Goal: Task Accomplishment & Management: Manage account settings

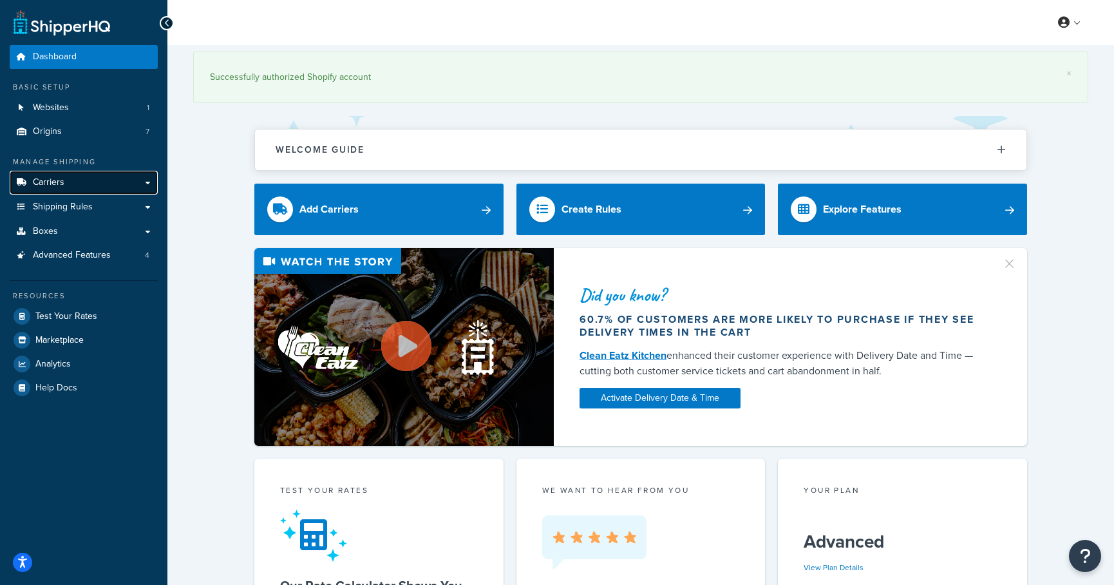
click at [64, 186] on link "Carriers" at bounding box center [84, 183] width 148 height 24
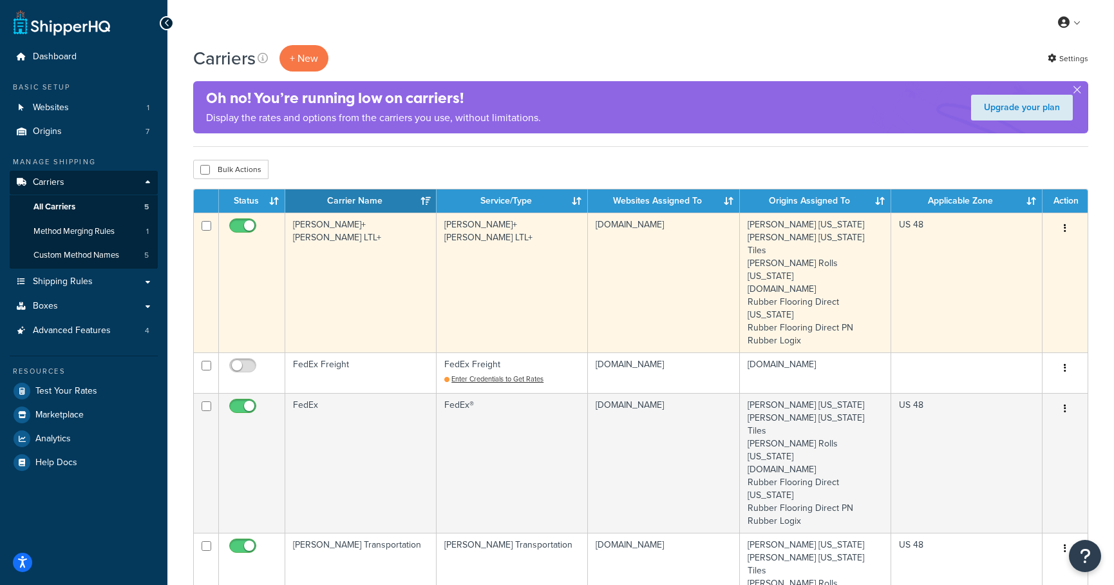
click at [346, 225] on td "[PERSON_NAME]+[PERSON_NAME] LTL+" at bounding box center [360, 282] width 151 height 140
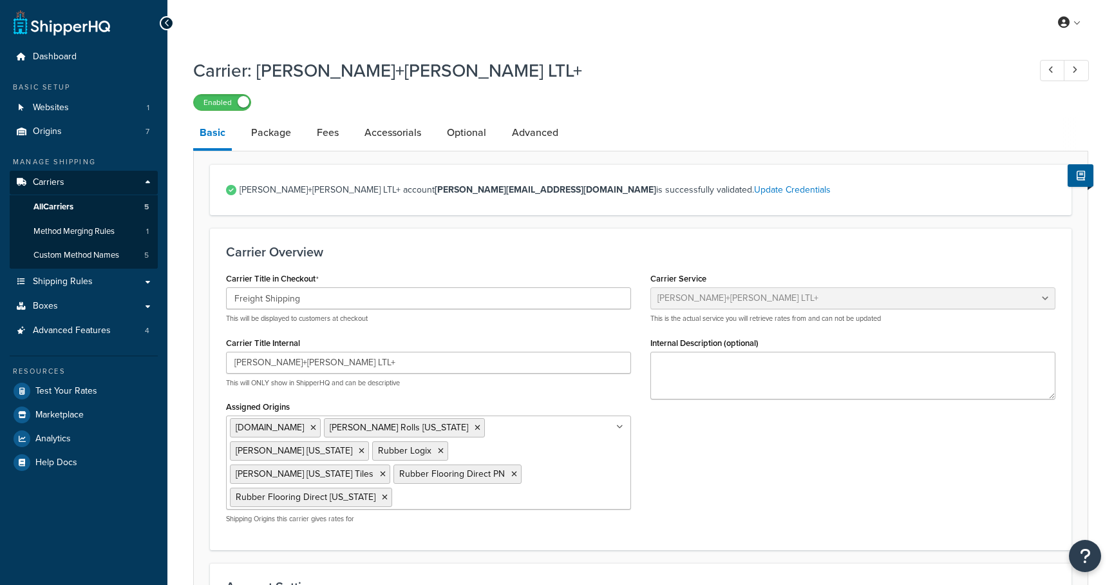
select select "reTransFreight"
click at [274, 138] on link "Package" at bounding box center [271, 132] width 53 height 31
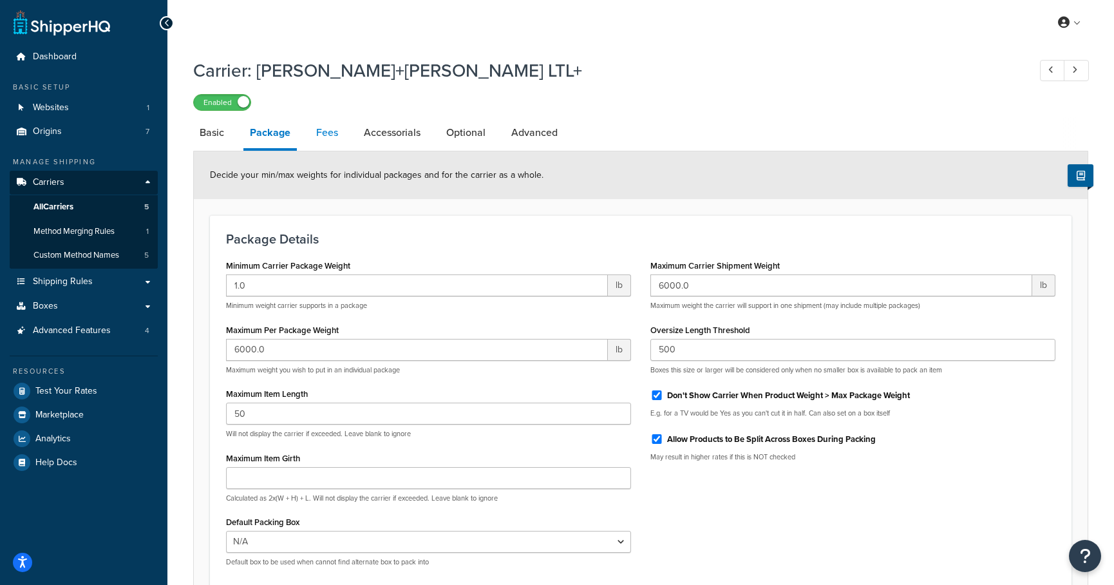
click at [332, 140] on link "Fees" at bounding box center [327, 132] width 35 height 31
select select "AFTER"
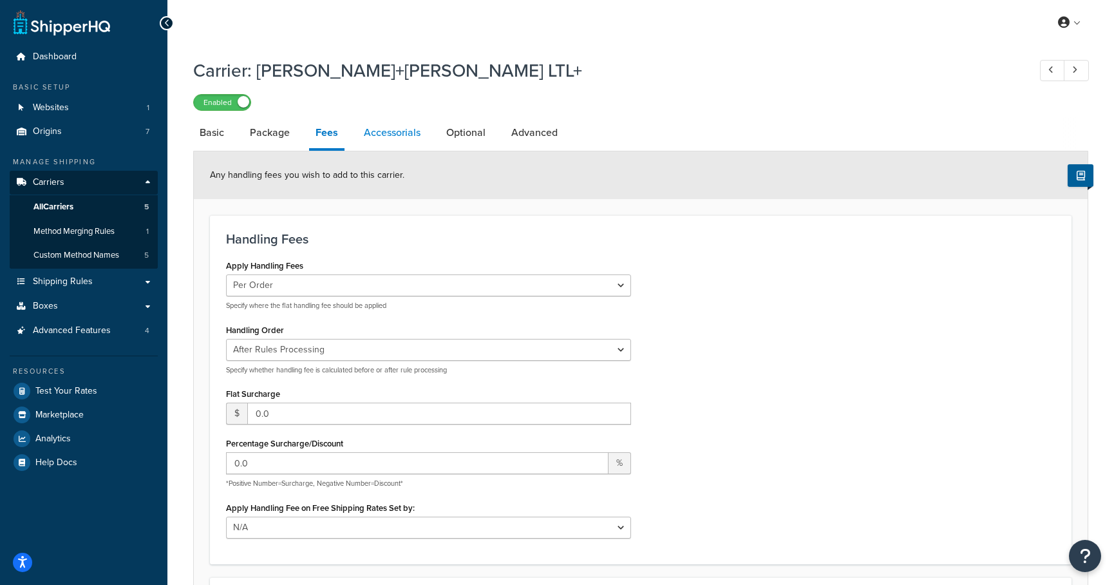
click at [380, 129] on link "Accessorials" at bounding box center [392, 132] width 70 height 31
select select "residential"
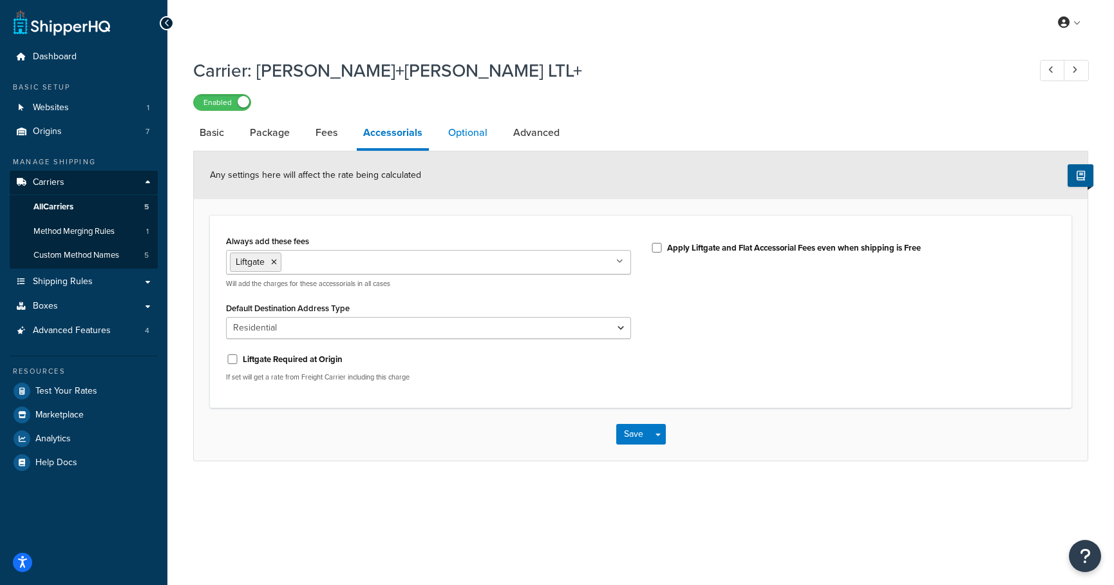
click at [442, 129] on link "Optional" at bounding box center [468, 132] width 52 height 31
select select "60"
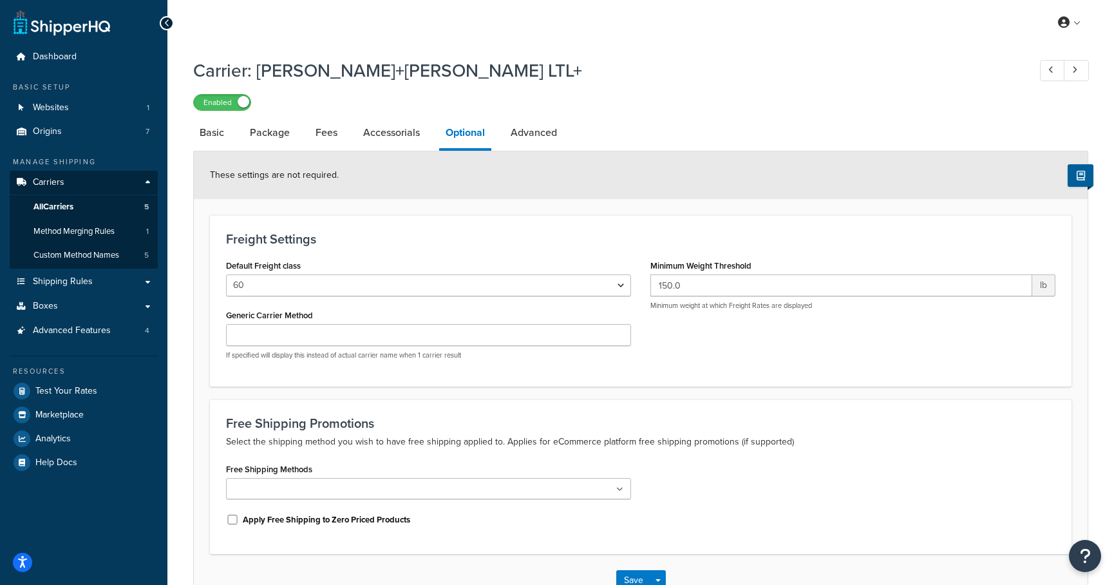
click at [563, 133] on li "Advanced" at bounding box center [540, 132] width 72 height 31
click at [540, 136] on link "Advanced" at bounding box center [533, 132] width 59 height 31
select select "false"
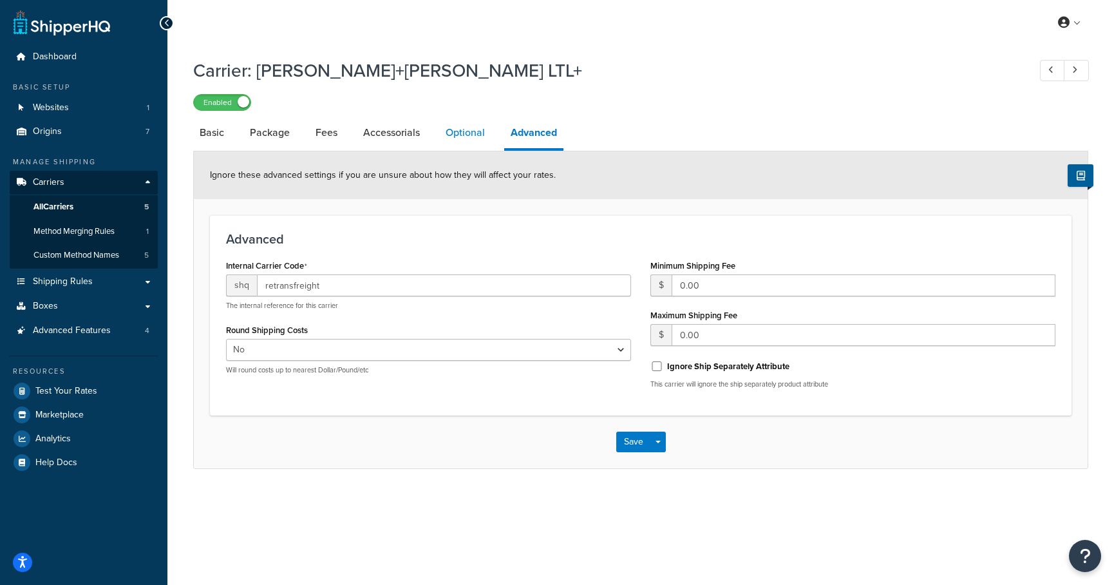
click at [469, 132] on link "Optional" at bounding box center [465, 132] width 52 height 31
select select "60"
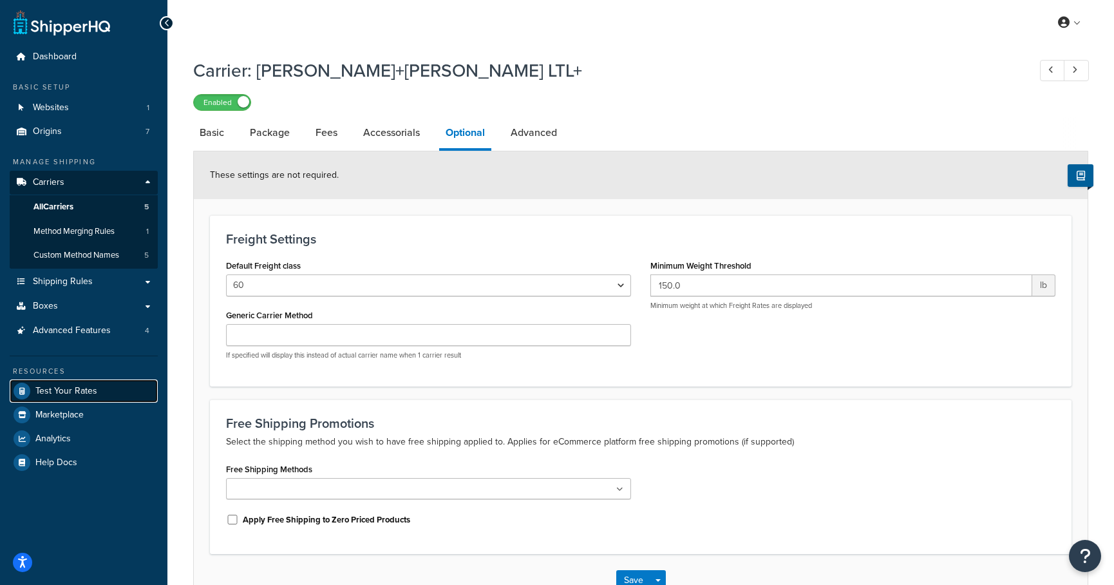
click at [70, 379] on link "Test Your Rates" at bounding box center [84, 390] width 148 height 23
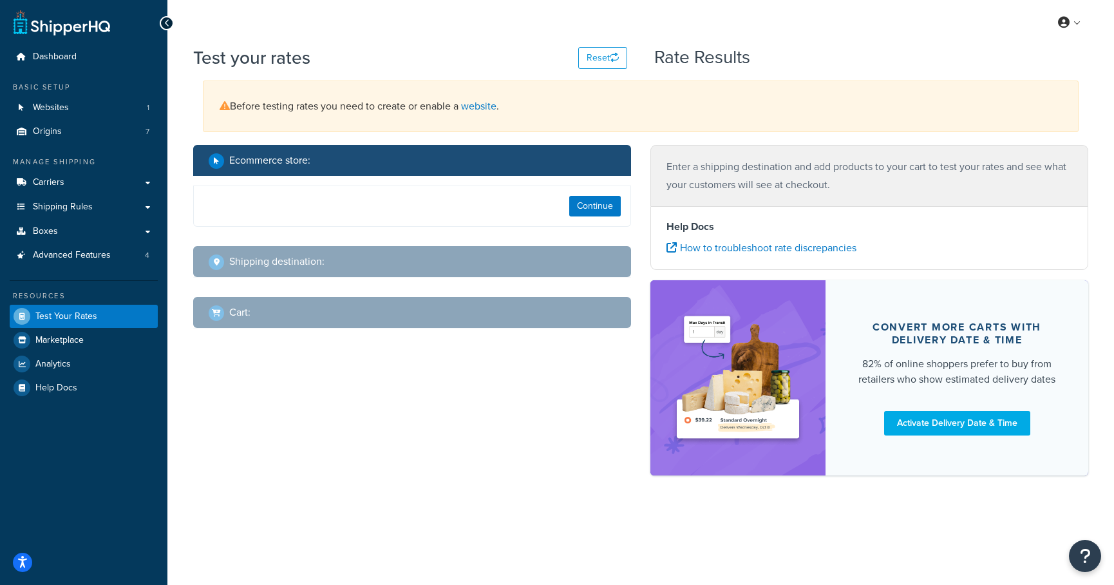
select select "TX"
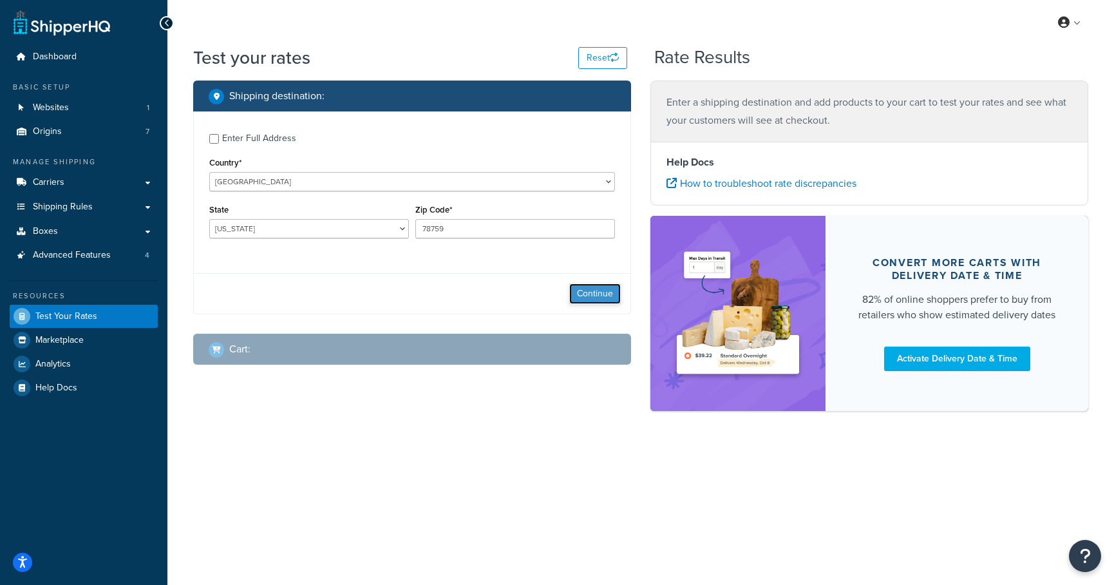
click at [582, 291] on button "Continue" at bounding box center [595, 293] width 52 height 21
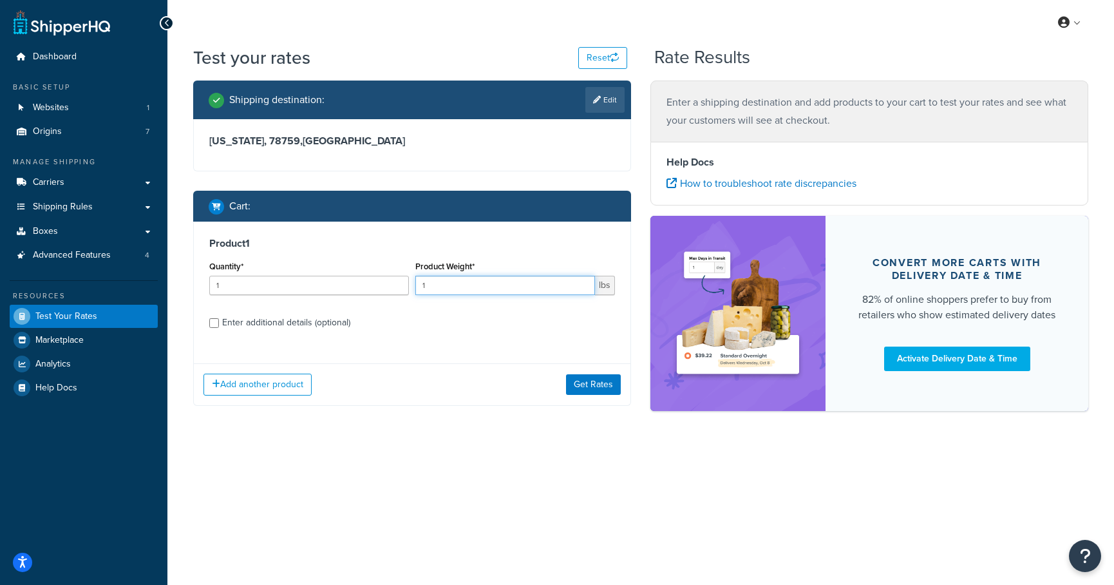
click at [464, 282] on input "1" at bounding box center [505, 285] width 180 height 19
click at [465, 282] on input "1" at bounding box center [505, 285] width 180 height 19
click at [315, 295] on div "Quantity* 1" at bounding box center [309, 281] width 206 height 47
click at [290, 291] on input "1" at bounding box center [309, 285] width 200 height 19
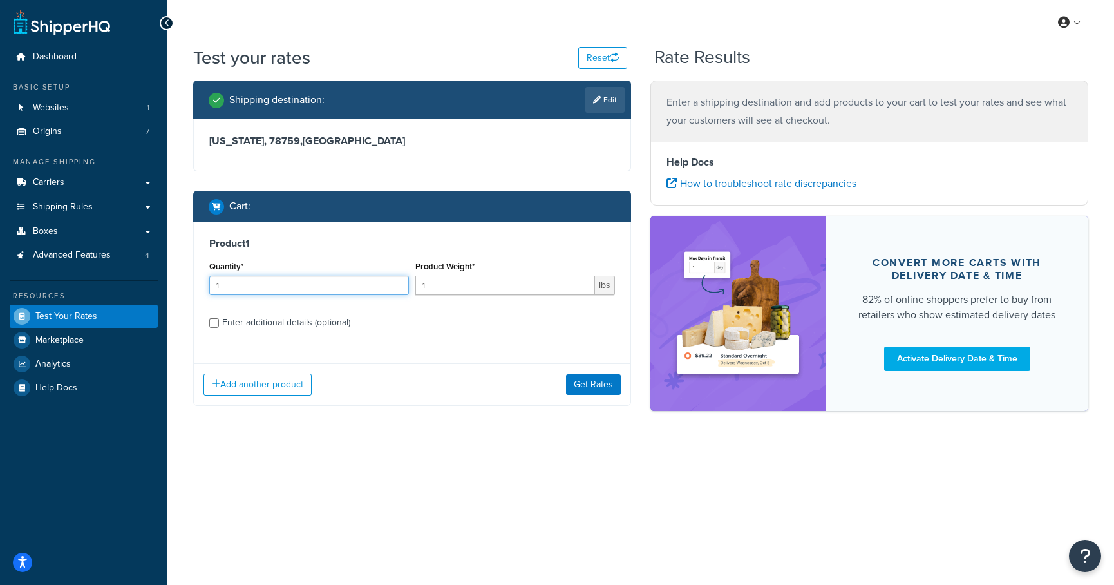
click at [290, 291] on input "1" at bounding box center [309, 285] width 200 height 19
type input "1"
type input "200"
click at [475, 288] on input "1" at bounding box center [505, 285] width 180 height 19
type input "1.9"
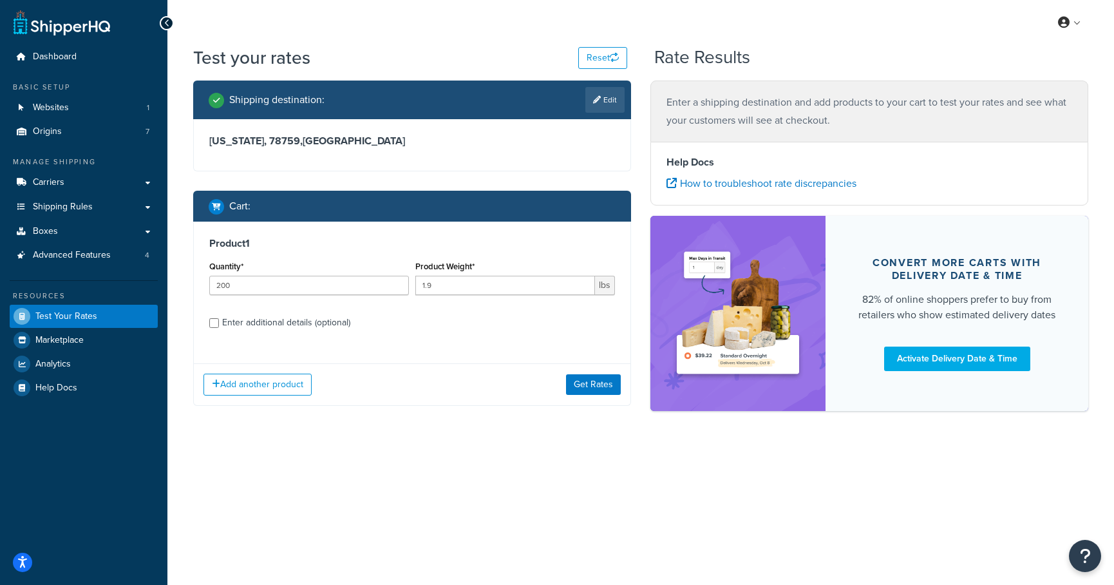
click at [316, 324] on div "Enter additional details (optional)" at bounding box center [286, 323] width 128 height 18
click at [219, 324] on input "Enter additional details (optional)" at bounding box center [214, 323] width 10 height 10
checkbox input "true"
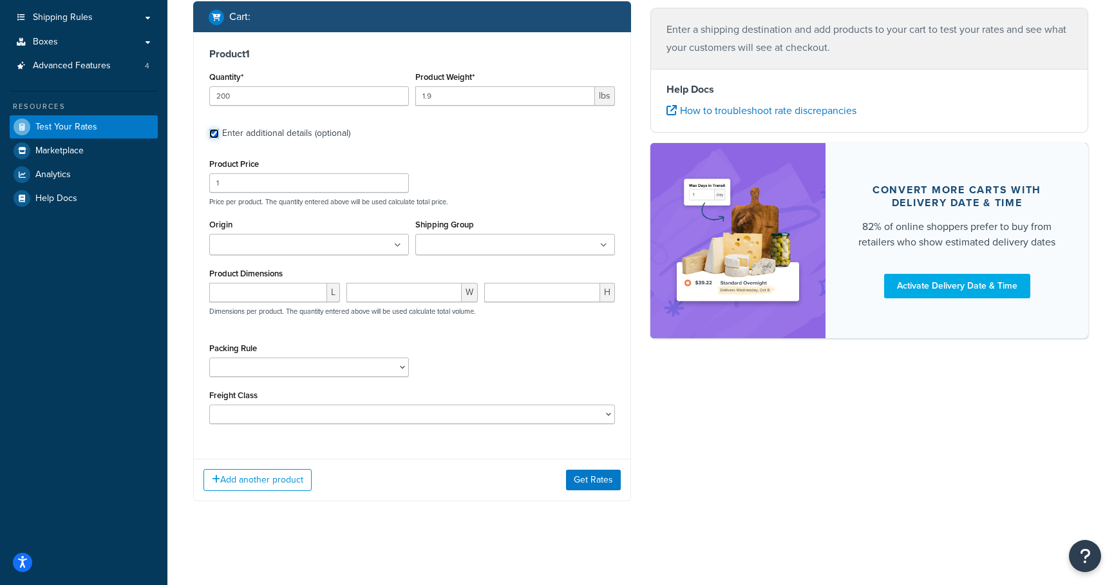
scroll to position [190, 0]
click at [269, 370] on select "18 inch Single Tiles 18 inch Tiles - Set of 6 24 Inch Tiles - 12 mm Box 24 Inch…" at bounding box center [309, 366] width 200 height 19
select select "88003"
click at [209, 358] on select "18 inch Single Tiles 18 inch Tiles - Set of 6 24 Inch Tiles - 12 mm Box 24 Inch…" at bounding box center [309, 366] width 200 height 19
click at [329, 252] on div "Origin Fleck California Fleck Ohio Tiles Fleck Rolls Ohio Living.Fit Rubber Flo…" at bounding box center [309, 240] width 206 height 49
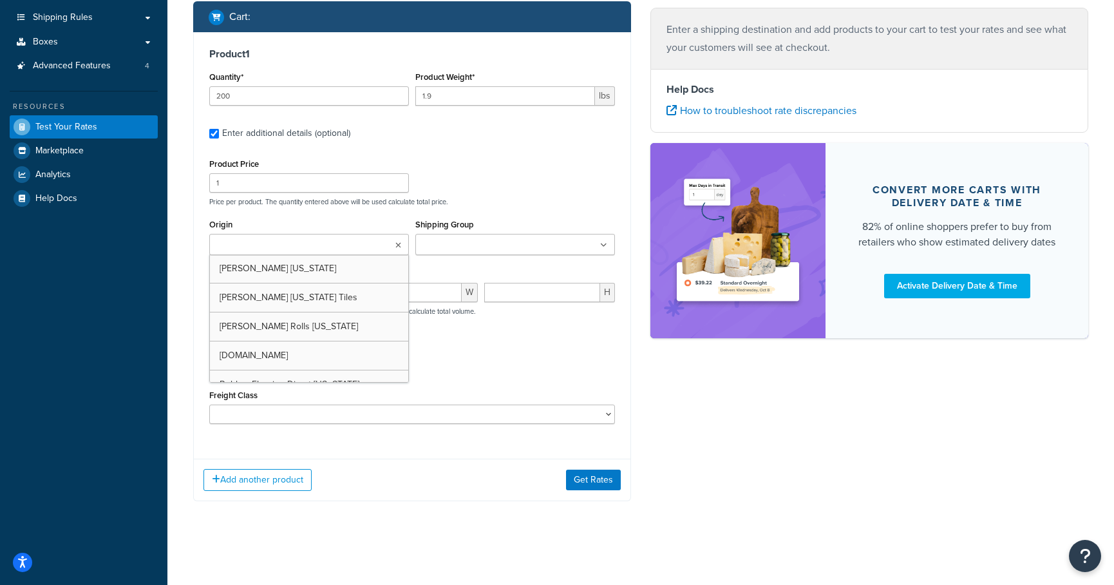
click at [329, 252] on ul at bounding box center [309, 244] width 200 height 21
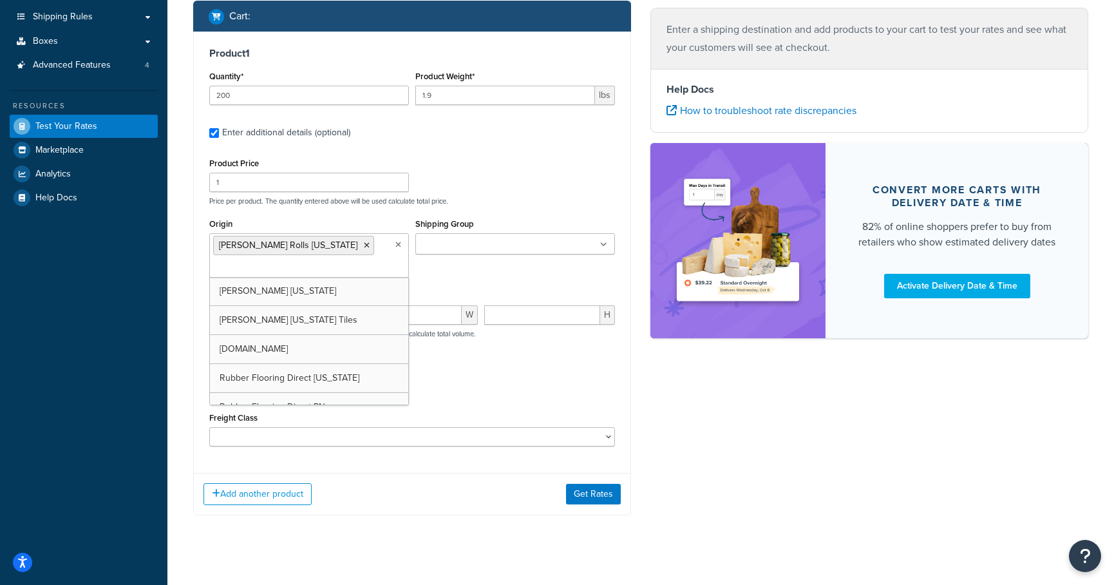
click at [474, 382] on div "Packing Rule 18 inch Single Tiles 18 inch Tiles - Set of 6 24 Inch Tiles - 12 m…" at bounding box center [412, 385] width 412 height 47
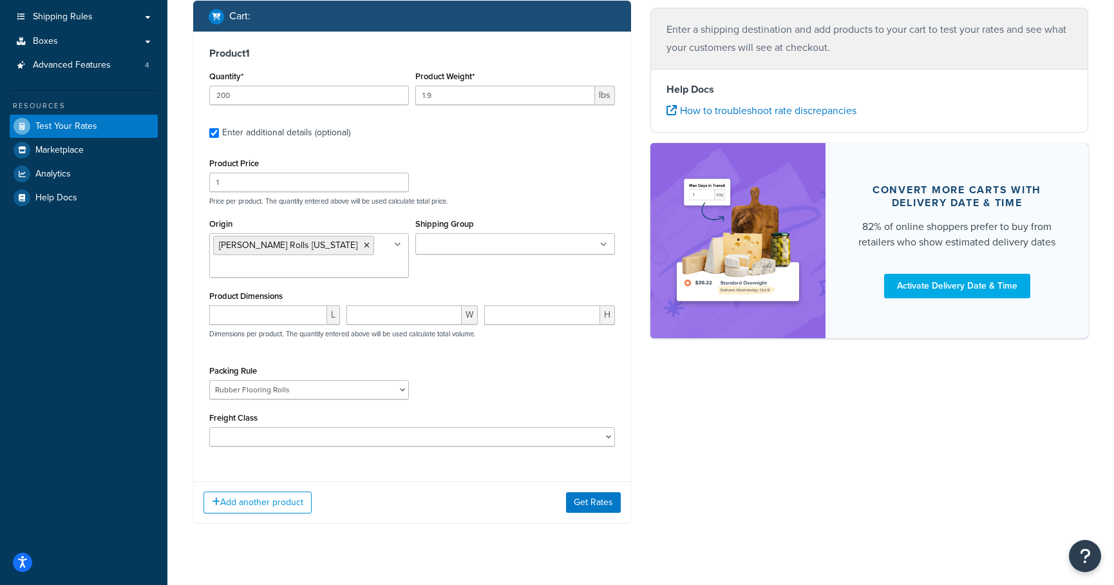
click at [452, 423] on div "Freight Class 50 55 60 65 70 77.5 85 92.5 100 110 125 150 175 200 250 300 400 5…" at bounding box center [412, 427] width 406 height 37
click at [429, 438] on select "50 55 60 65 70 77.5 85 92.5 100 110 125 150 175 200 250 300 400 500" at bounding box center [412, 436] width 406 height 19
select select "60"
click at [209, 428] on select "50 55 60 65 70 77.5 85 92.5 100 110 125 150 175 200 250 300 400 500" at bounding box center [412, 436] width 406 height 19
click at [581, 508] on button "Get Rates" at bounding box center [593, 502] width 55 height 21
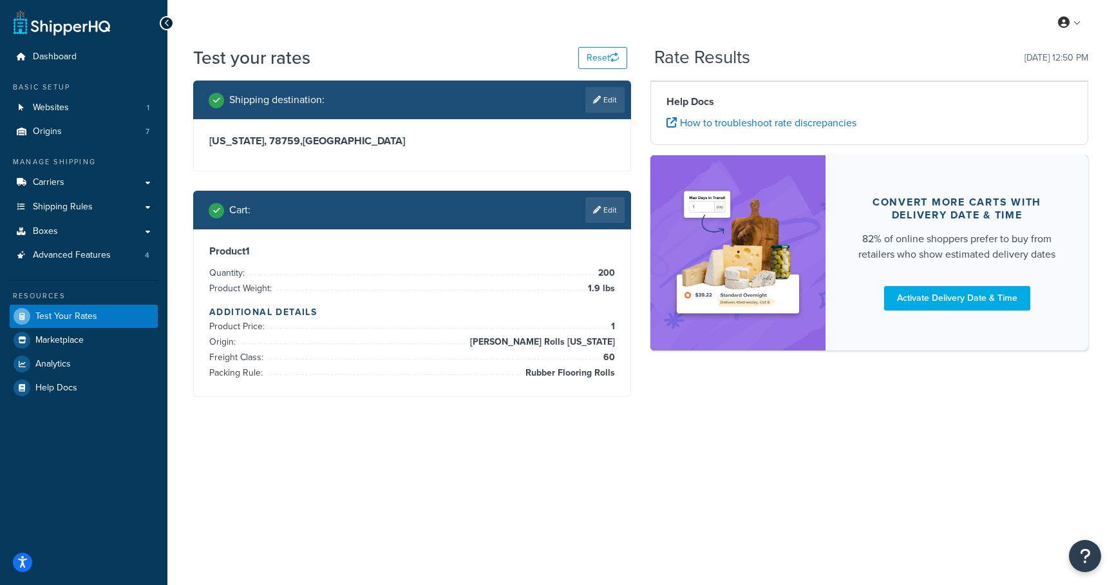
scroll to position [0, 0]
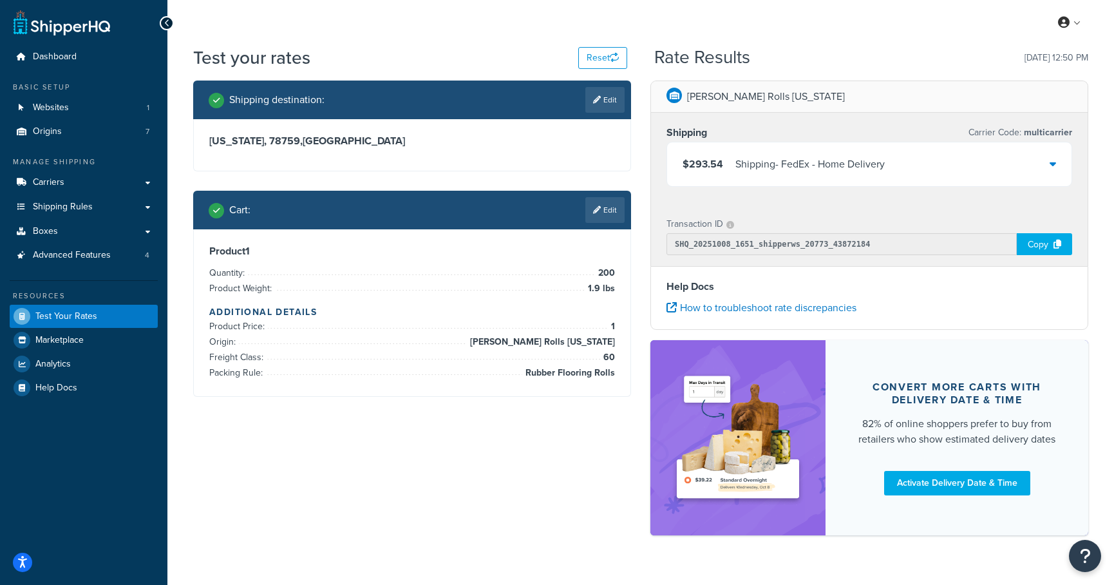
click at [1056, 159] on div "$293.54 Shipping - FedEx - Home Delivery" at bounding box center [869, 164] width 404 height 44
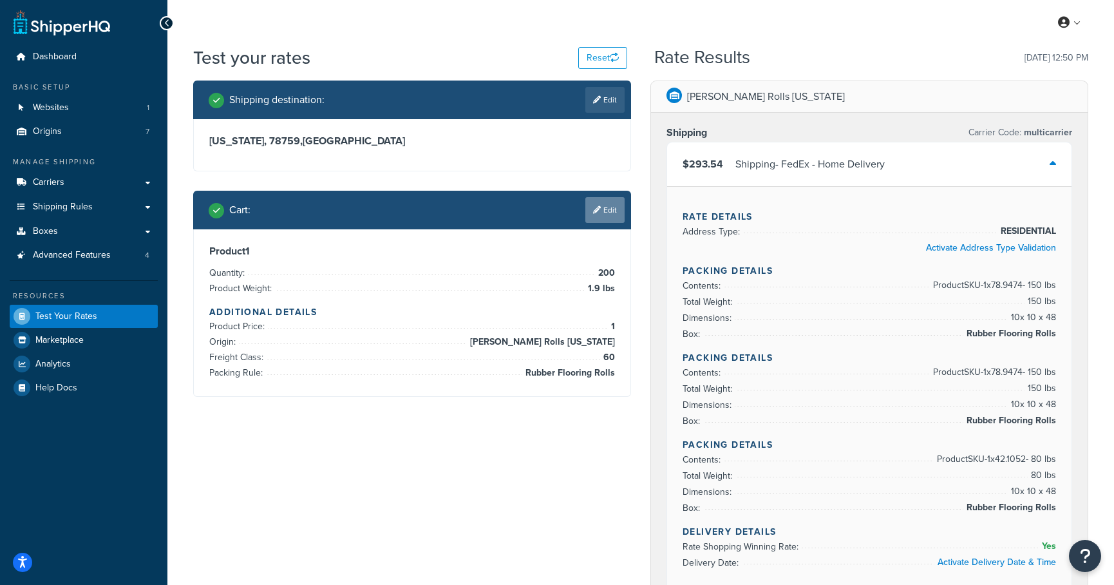
click at [606, 218] on link "Edit" at bounding box center [604, 210] width 39 height 26
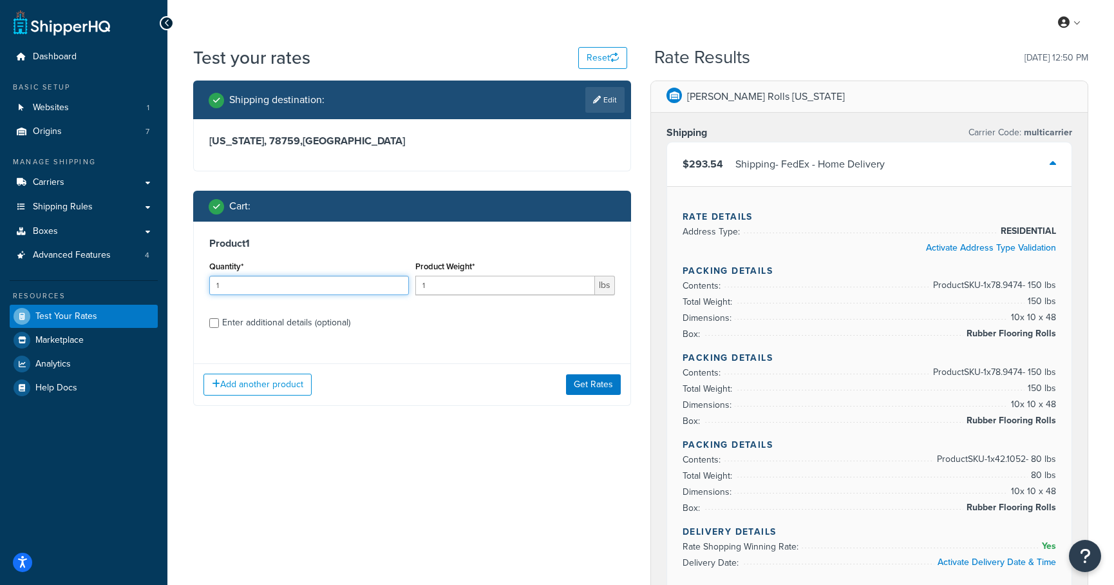
click at [323, 286] on input "1" at bounding box center [309, 285] width 200 height 19
type input "400"
click at [481, 285] on input "1" at bounding box center [505, 285] width 180 height 19
type input "1.8"
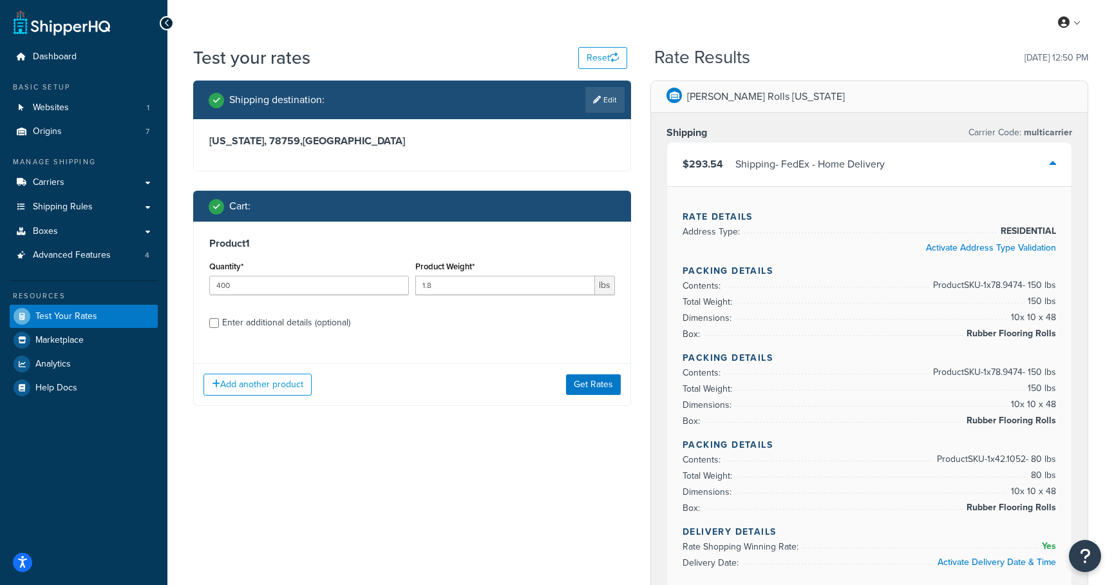
click at [314, 321] on div "Enter additional details (optional)" at bounding box center [286, 323] width 128 height 18
click at [219, 321] on input "Enter additional details (optional)" at bounding box center [214, 323] width 10 height 10
checkbox input "true"
select select "88003"
select select "60"
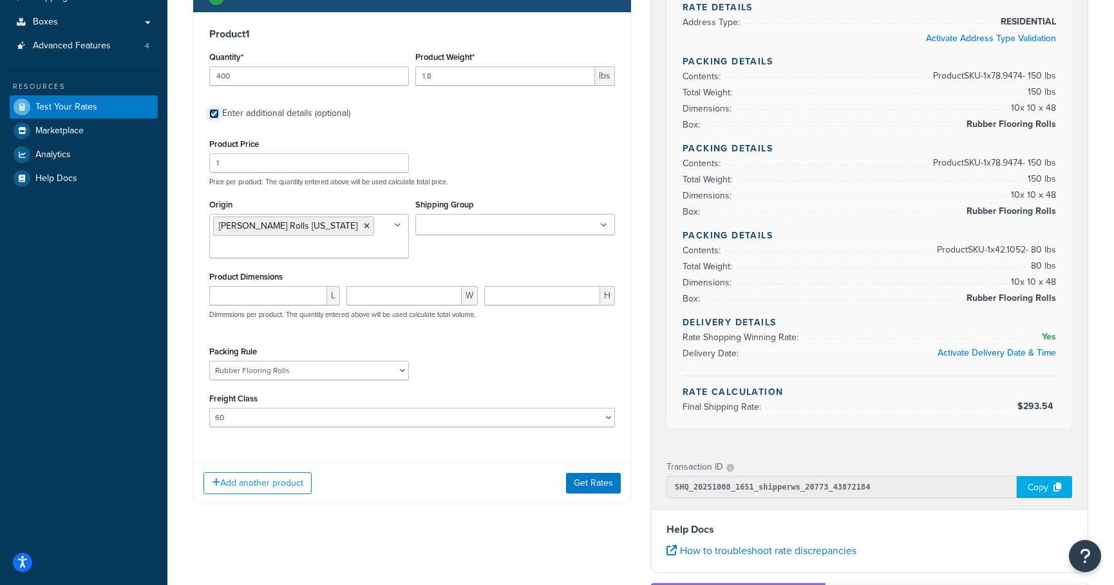
scroll to position [225, 0]
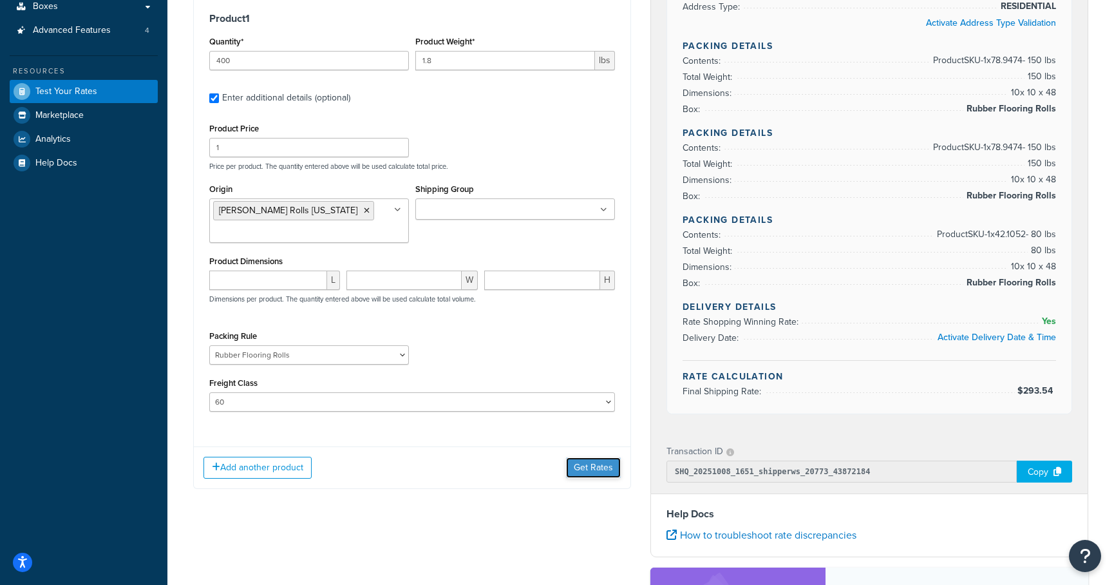
click at [596, 469] on button "Get Rates" at bounding box center [593, 467] width 55 height 21
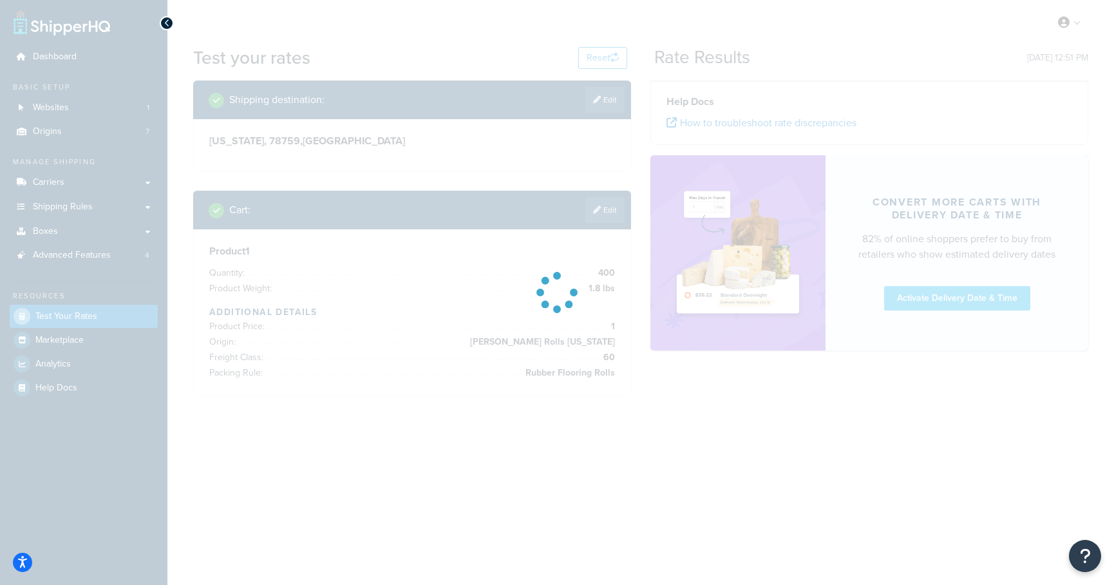
scroll to position [0, 0]
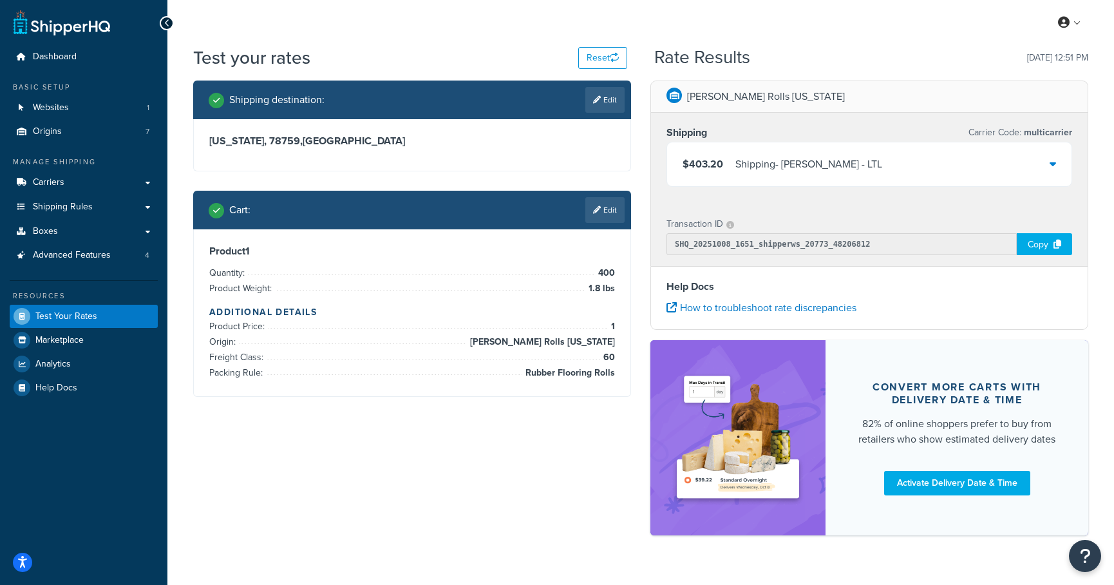
click at [1048, 124] on p "Carrier Code: multicarrier" at bounding box center [1020, 133] width 104 height 18
click at [1048, 132] on span "multicarrier" at bounding box center [1046, 133] width 51 height 14
click at [1040, 164] on div "$403.20 Shipping - Estes - LTL" at bounding box center [869, 164] width 404 height 44
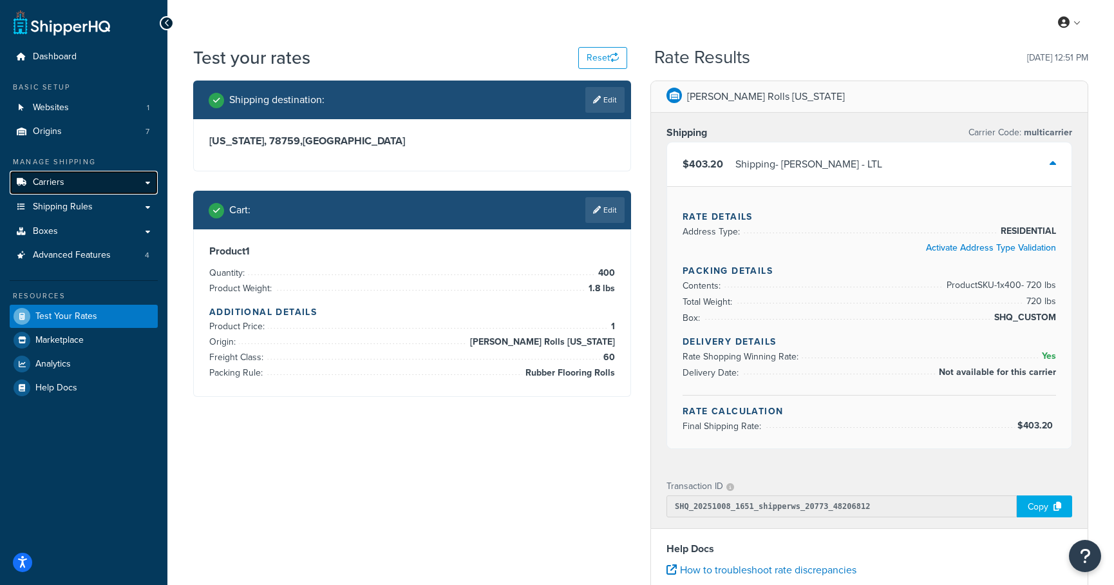
click at [53, 172] on link "Carriers" at bounding box center [84, 183] width 148 height 24
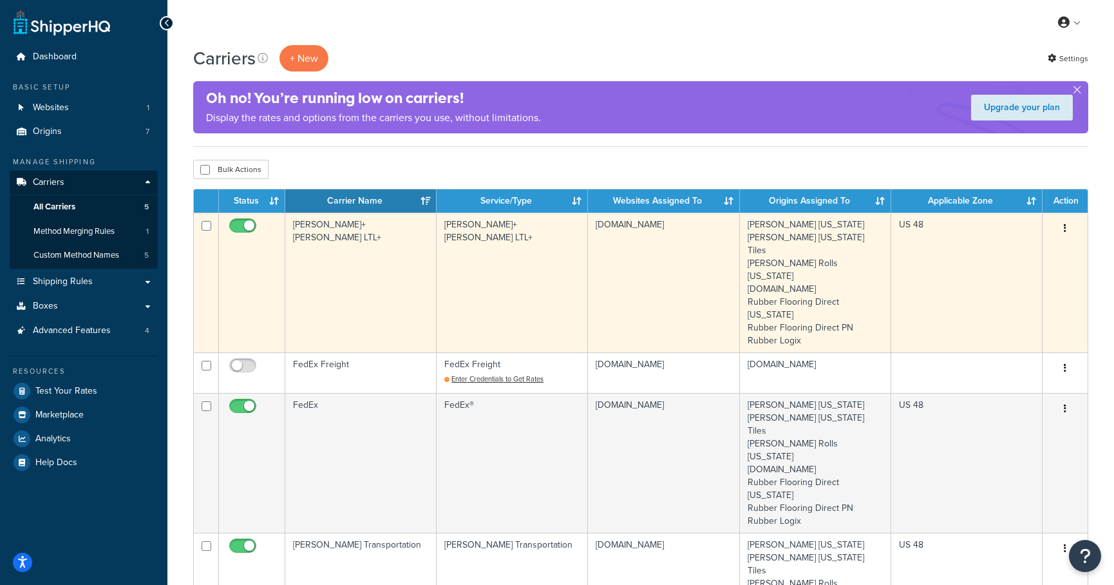
click at [380, 221] on td "[PERSON_NAME]+[PERSON_NAME] LTL+" at bounding box center [360, 282] width 151 height 140
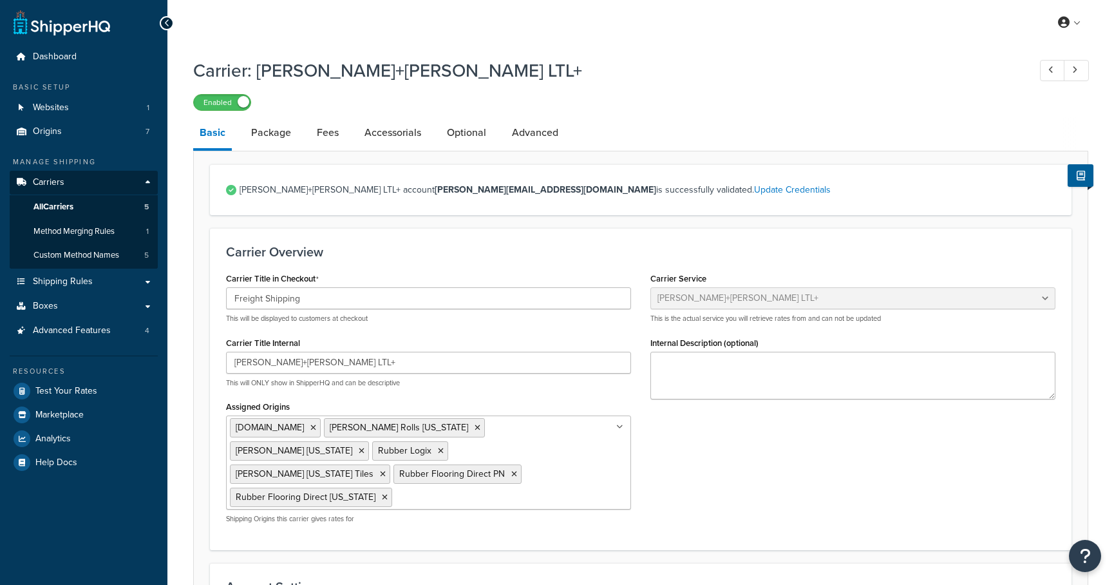
select select "reTransFreight"
click at [754, 195] on link "Update Credentials" at bounding box center [792, 190] width 77 height 14
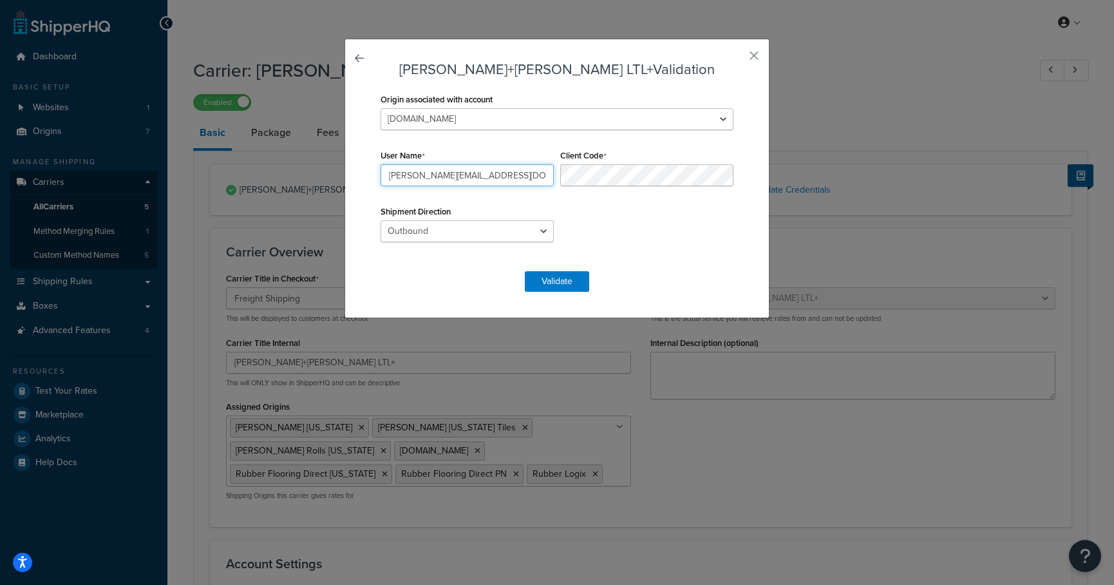
click at [476, 179] on input "jay@living.fit" at bounding box center [466, 175] width 173 height 22
paste input "livingfit-hq"
type input "livingfit-hq"
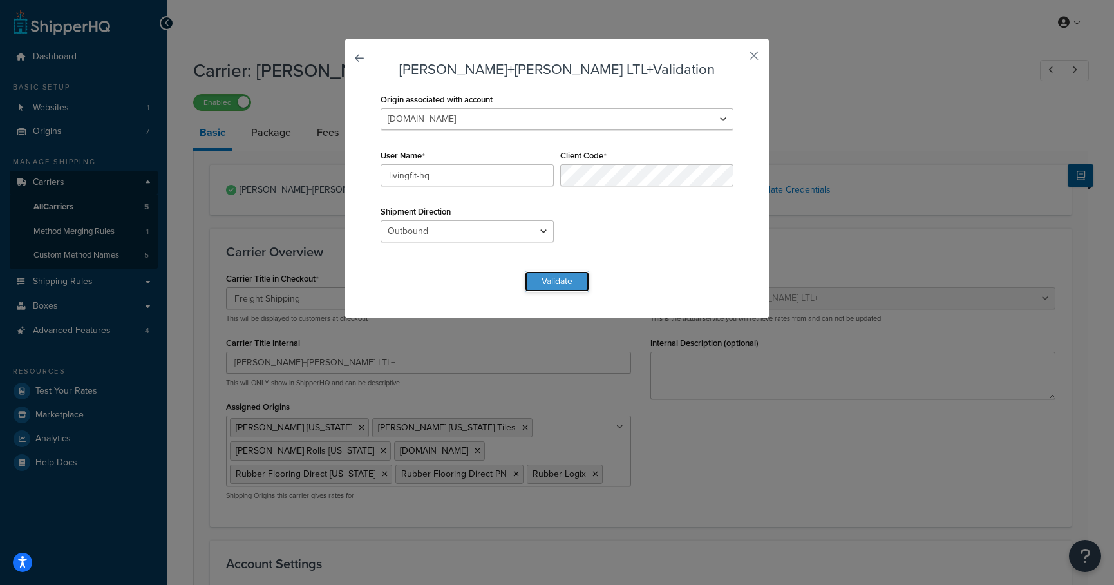
click at [547, 282] on button "Validate" at bounding box center [557, 281] width 64 height 21
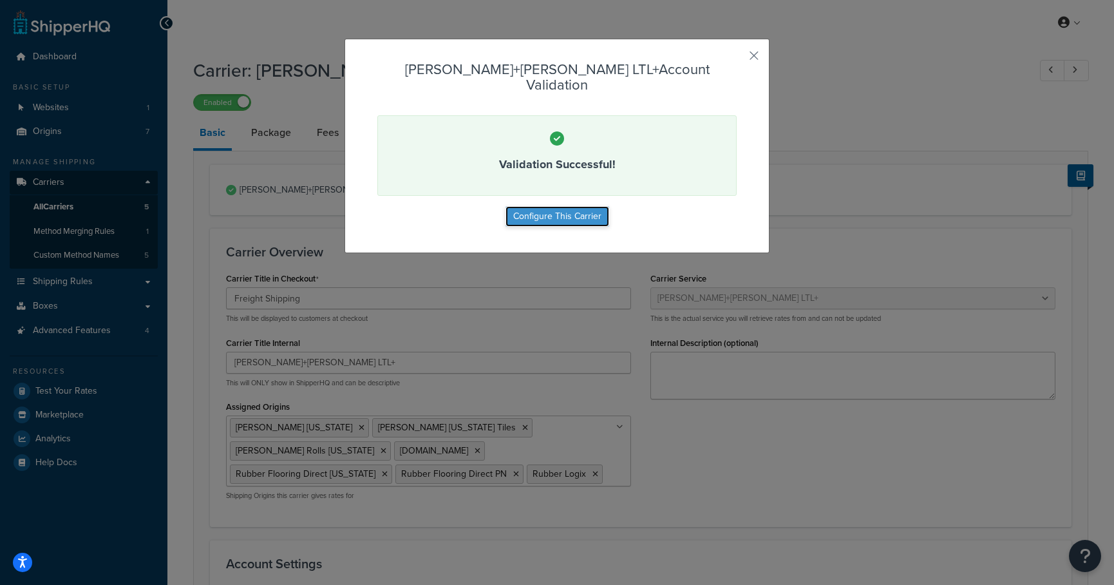
click at [568, 206] on button "Configure This Carrier" at bounding box center [557, 216] width 104 height 21
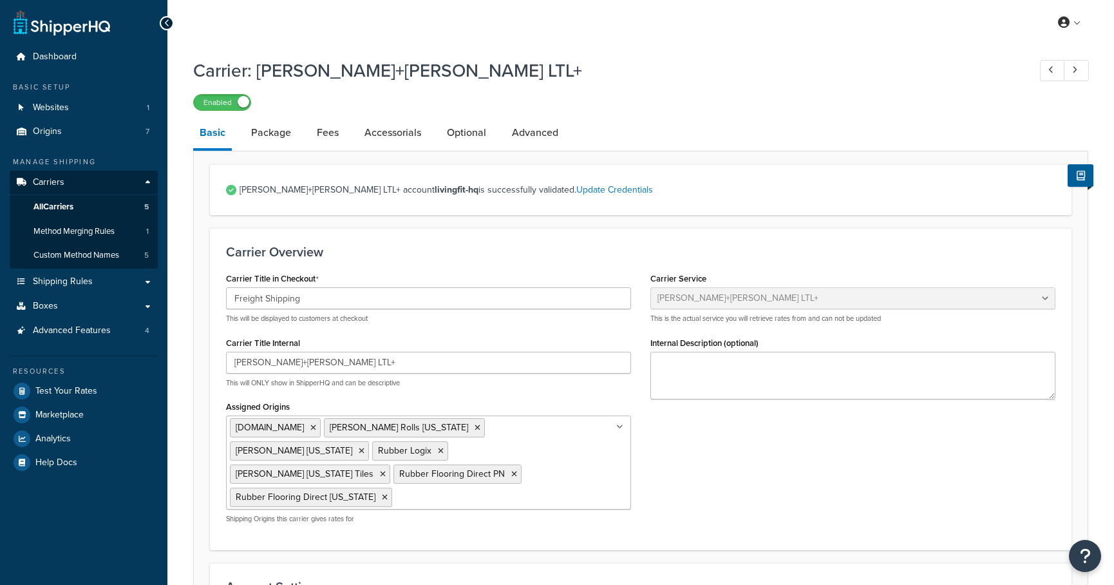
select select "reTransFreight"
click at [754, 442] on div "Carrier Title in Checkout Freight Shipping This will be displayed to customers …" at bounding box center [640, 401] width 849 height 264
click at [81, 387] on span "Test Your Rates" at bounding box center [66, 391] width 62 height 11
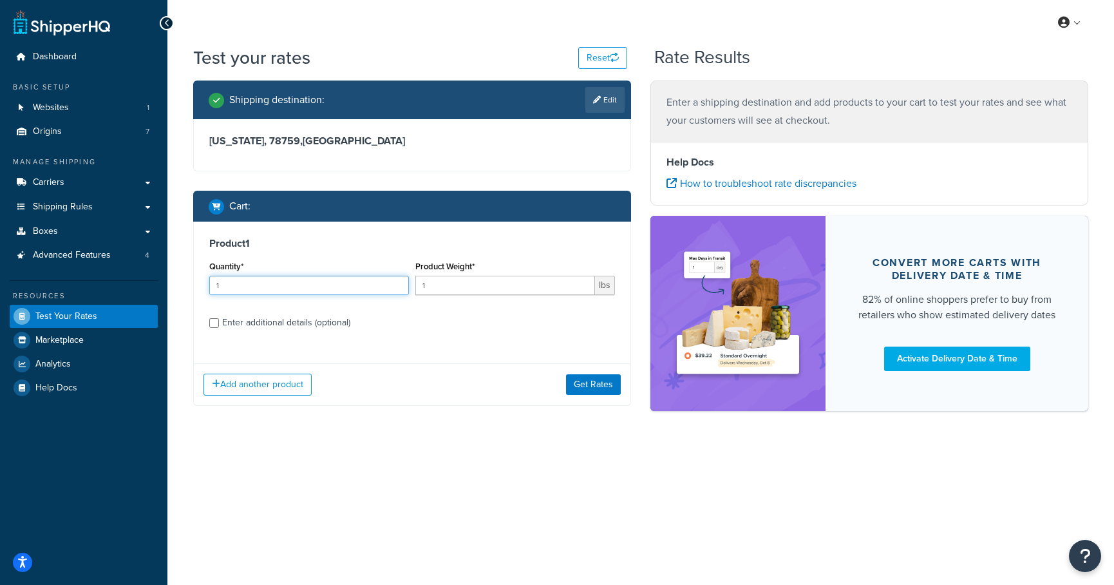
click at [227, 283] on input "1" at bounding box center [309, 285] width 200 height 19
type input "256"
click at [438, 286] on input "1" at bounding box center [505, 285] width 180 height 19
type input "1"
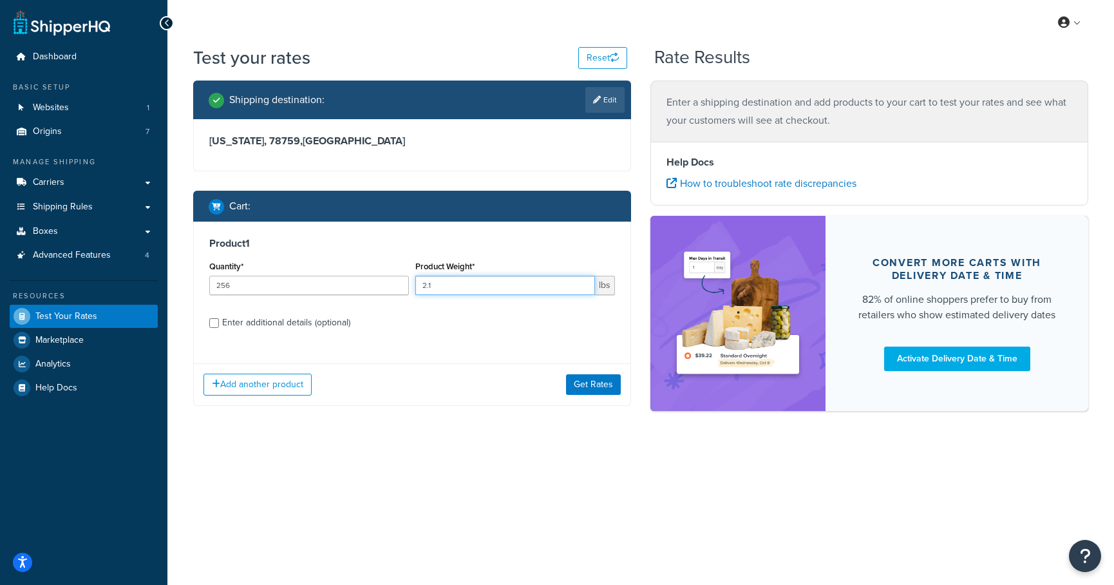
type input "2.1"
click at [290, 322] on div "Enter additional details (optional)" at bounding box center [286, 323] width 128 height 18
click at [219, 322] on input "Enter additional details (optional)" at bounding box center [214, 323] width 10 height 10
checkbox input "true"
select select "88003"
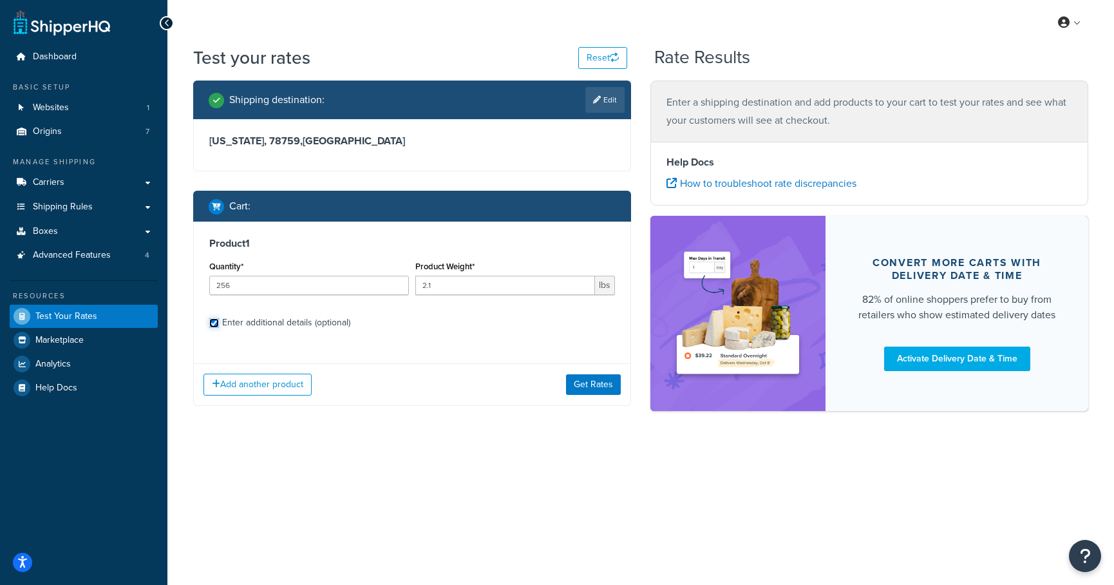
select select "60"
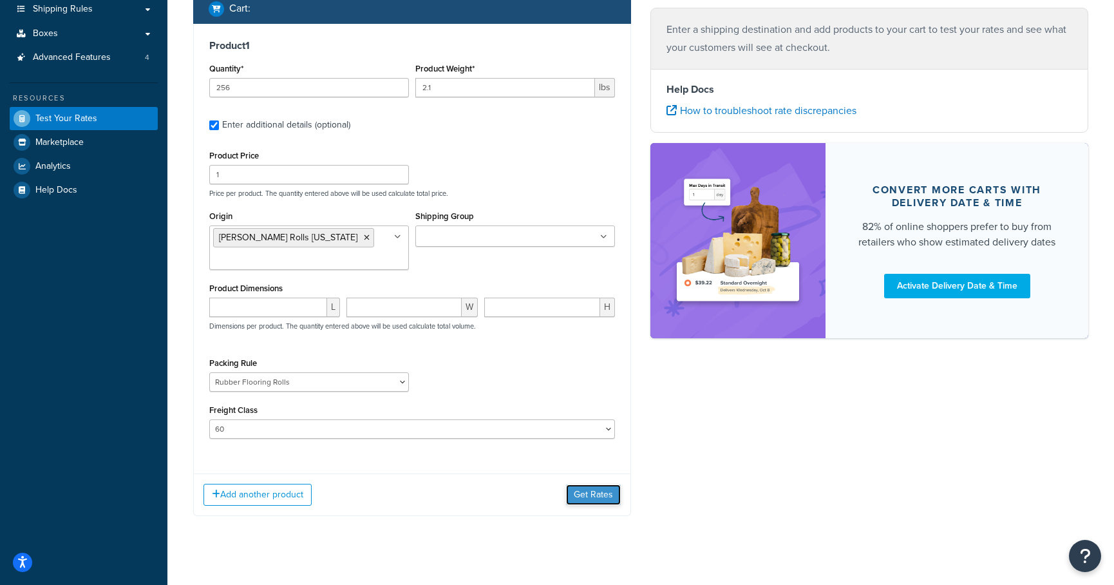
click at [582, 491] on button "Get Rates" at bounding box center [593, 494] width 55 height 21
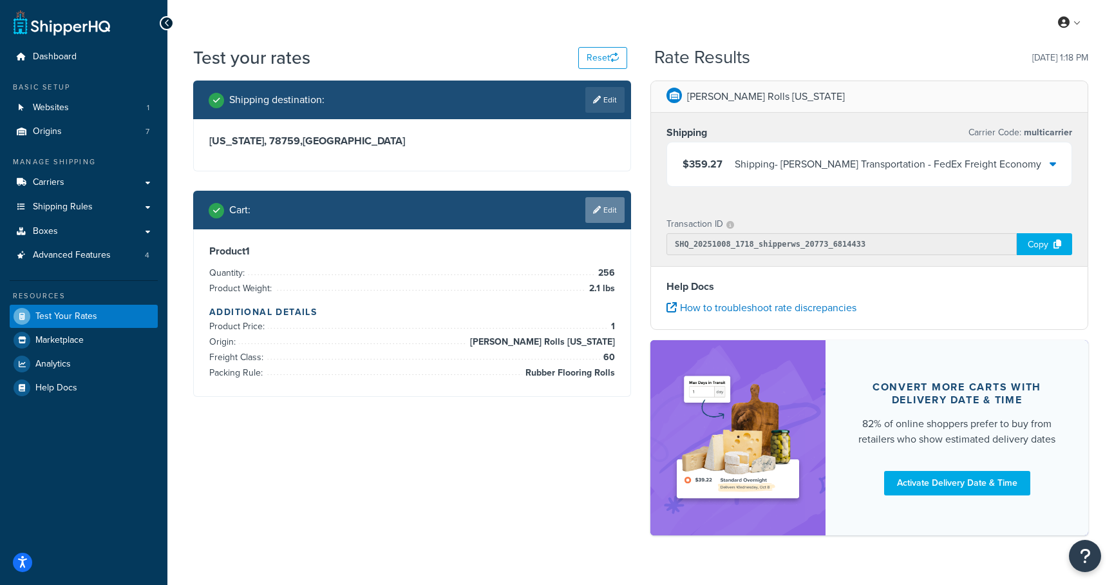
click at [600, 207] on link "Edit" at bounding box center [604, 210] width 39 height 26
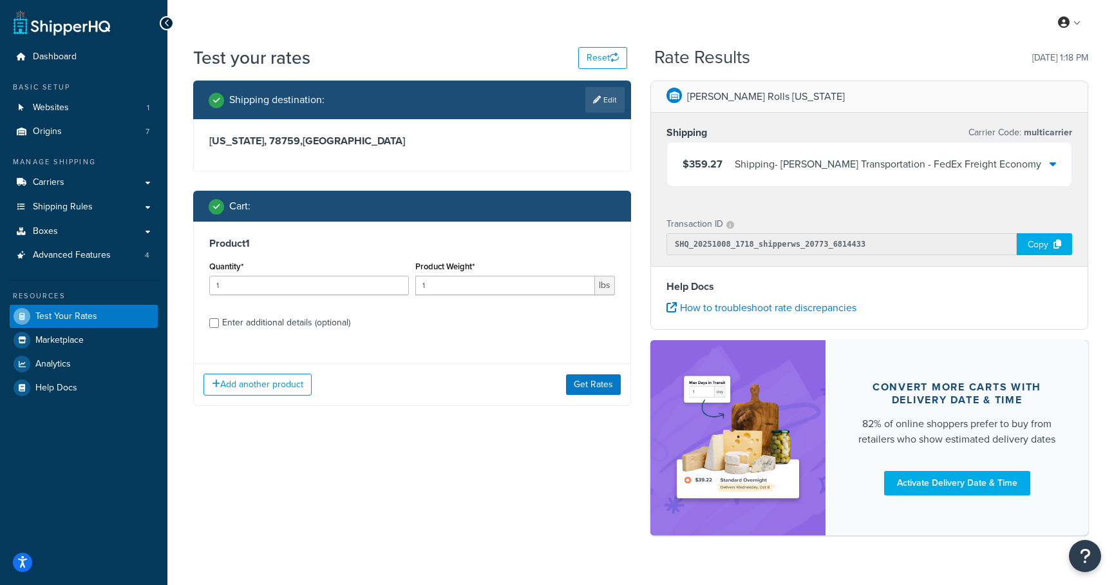
click at [244, 323] on div "Enter additional details (optional)" at bounding box center [286, 323] width 128 height 18
click at [219, 323] on input "Enter additional details (optional)" at bounding box center [214, 323] width 10 height 10
checkbox input "true"
select select "88003"
select select "60"
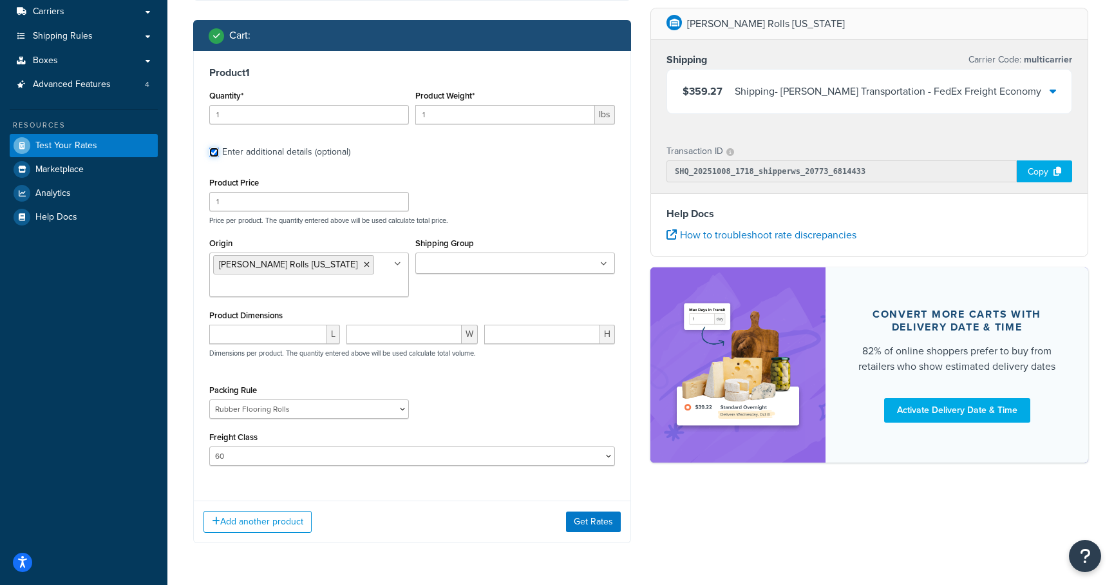
scroll to position [96, 0]
